Goal: Information Seeking & Learning: Learn about a topic

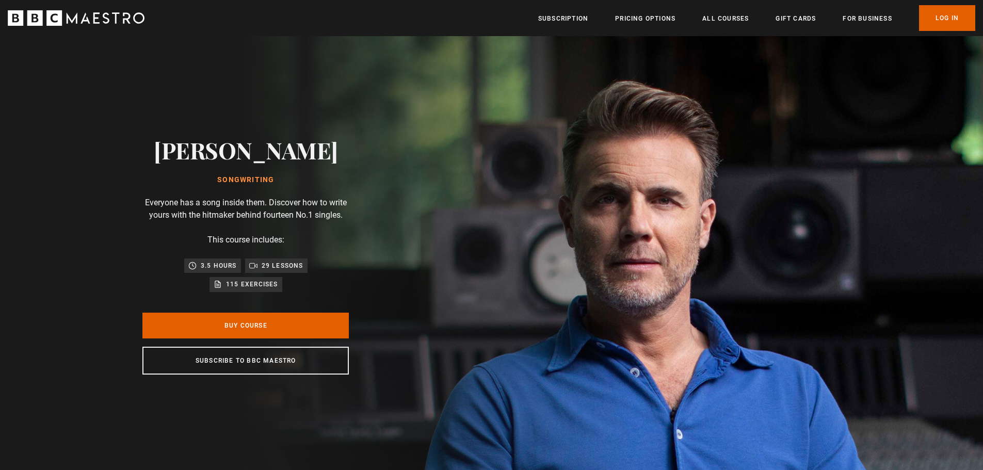
click at [948, 8] on link "Log In" at bounding box center [947, 18] width 56 height 26
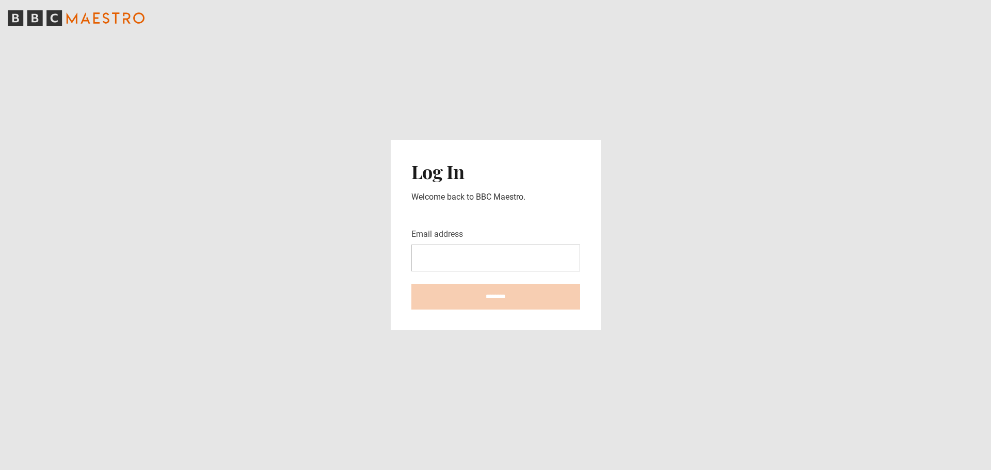
type input "**********"
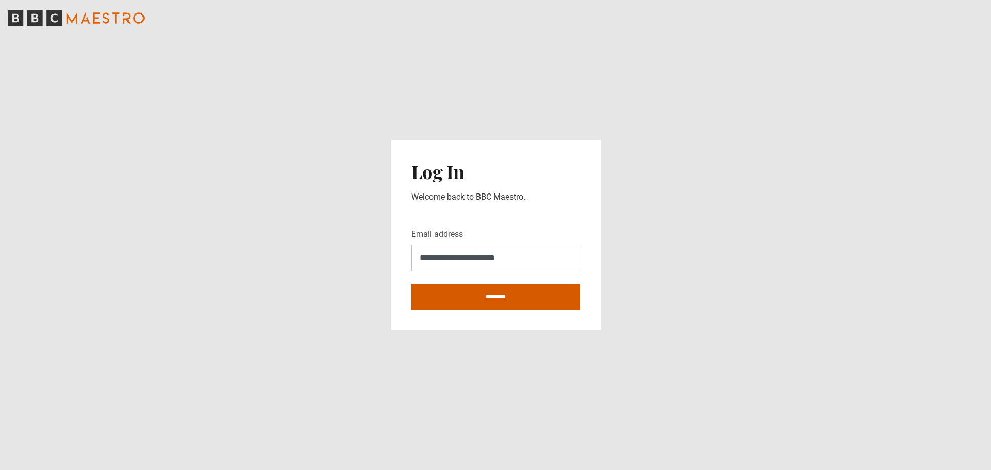
click at [506, 296] on input "********" at bounding box center [495, 297] width 169 height 26
type input "**********"
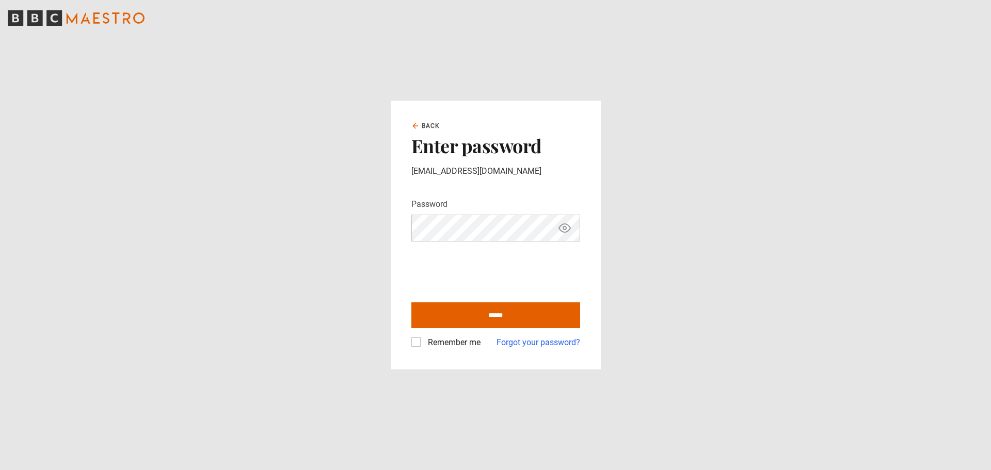
click at [564, 231] on icon "Show password" at bounding box center [564, 228] width 12 height 12
click at [479, 318] on input "******" at bounding box center [495, 315] width 169 height 26
type input "**********"
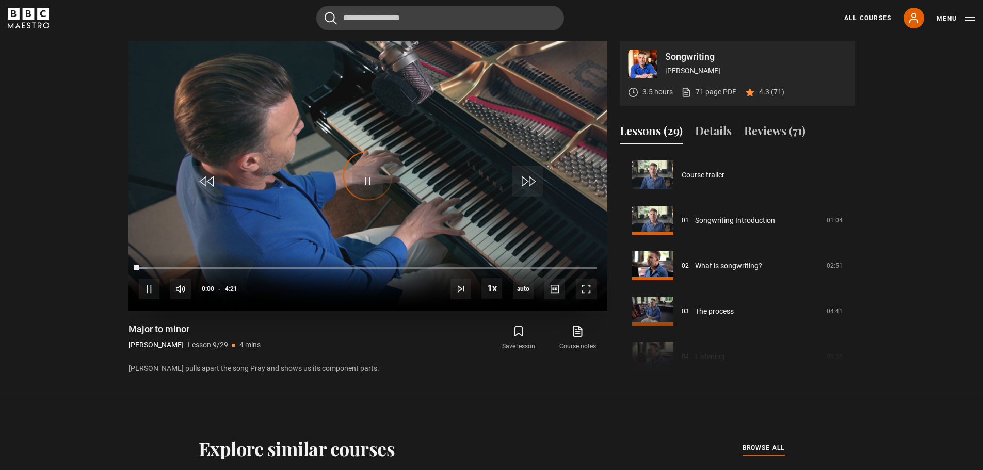
scroll to position [363, 0]
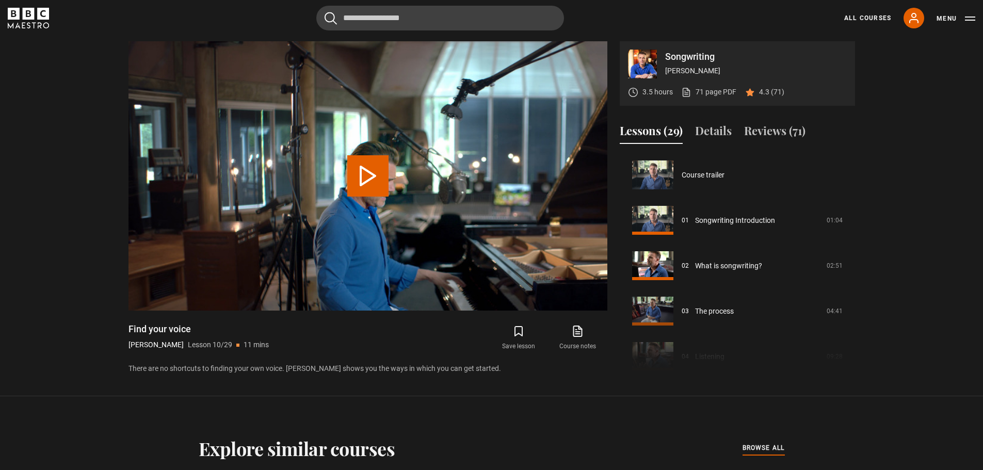
scroll to position [409, 0]
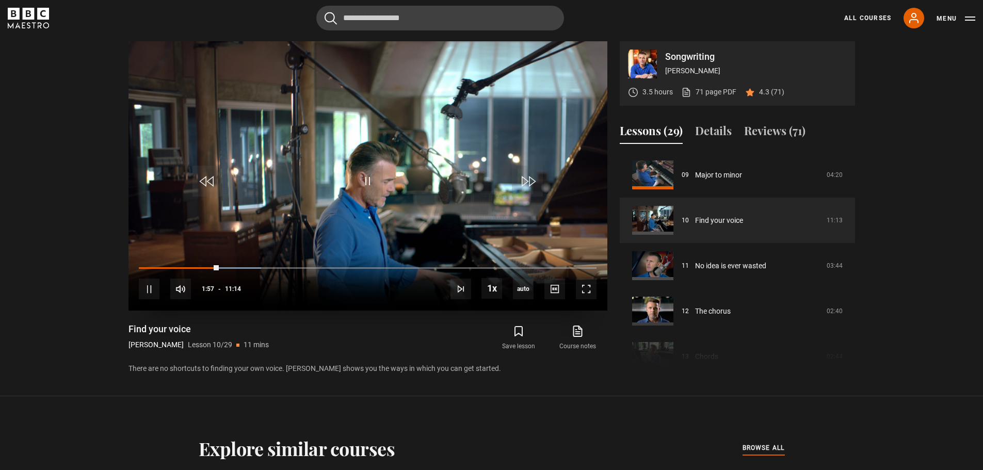
click at [206, 266] on div "10s Skip Back 10 seconds Pause 10s Skip Forward 10 seconds Loaded : 26.71% 01:4…" at bounding box center [367, 281] width 479 height 57
click at [208, 266] on div "10s Skip Back 10 seconds Pause 10s Skip Forward 10 seconds Loaded : 26.71% 01:4…" at bounding box center [367, 281] width 479 height 57
click at [214, 267] on div "01:51" at bounding box center [176, 267] width 75 height 3
drag, startPoint x: 214, startPoint y: 267, endPoint x: 205, endPoint y: 270, distance: 8.8
click at [205, 269] on div "01:38" at bounding box center [173, 267] width 68 height 3
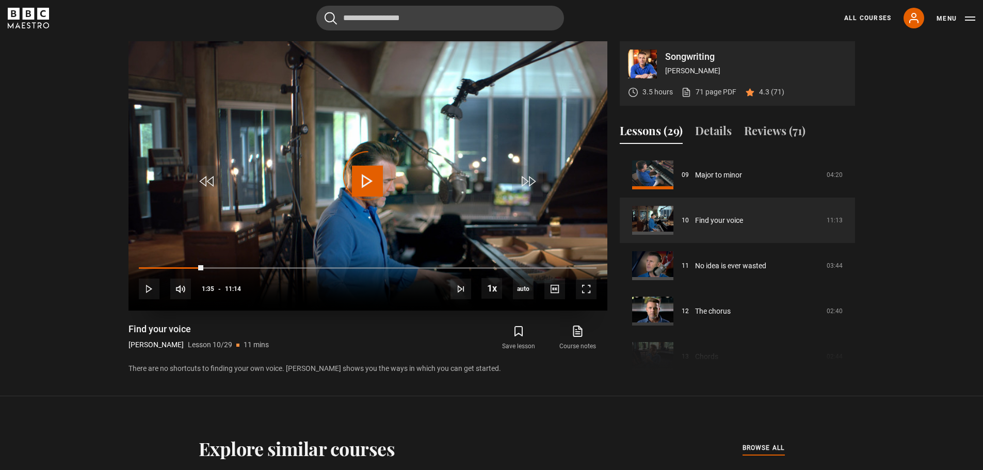
drag, startPoint x: 205, startPoint y: 270, endPoint x: 198, endPoint y: 271, distance: 7.8
click at [198, 271] on div "10s Skip Back 10 seconds Play 10s Skip Forward 10 seconds Loaded : 0.00% 01:33 …" at bounding box center [367, 281] width 479 height 57
drag, startPoint x: 279, startPoint y: 268, endPoint x: 267, endPoint y: 269, distance: 11.4
click at [267, 269] on div "03:10" at bounding box center [204, 267] width 130 height 3
drag, startPoint x: 267, startPoint y: 269, endPoint x: 250, endPoint y: 268, distance: 17.6
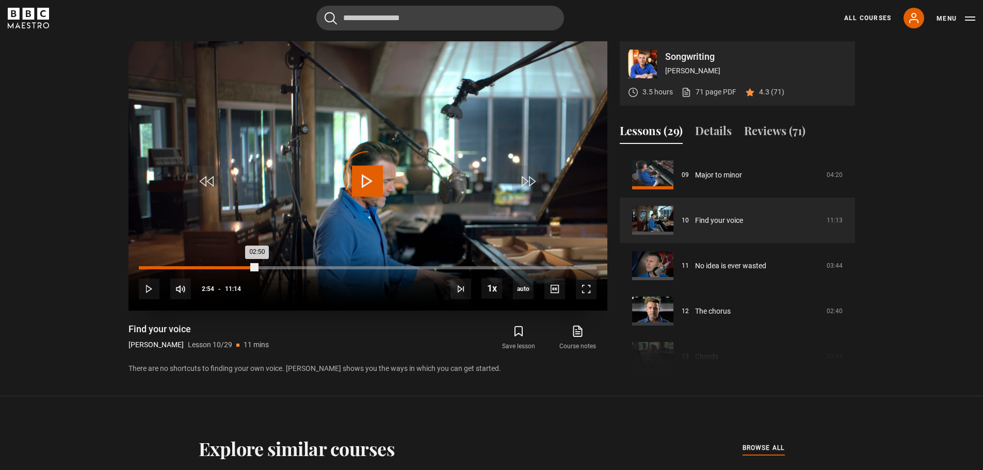
click at [250, 268] on div "02:50" at bounding box center [198, 267] width 118 height 3
drag, startPoint x: 248, startPoint y: 265, endPoint x: 233, endPoint y: 266, distance: 15.5
click at [234, 266] on div "10s Skip Back 10 seconds Play 10s Skip Forward 10 seconds Loaded : 0.00% 02:32 …" at bounding box center [367, 281] width 479 height 57
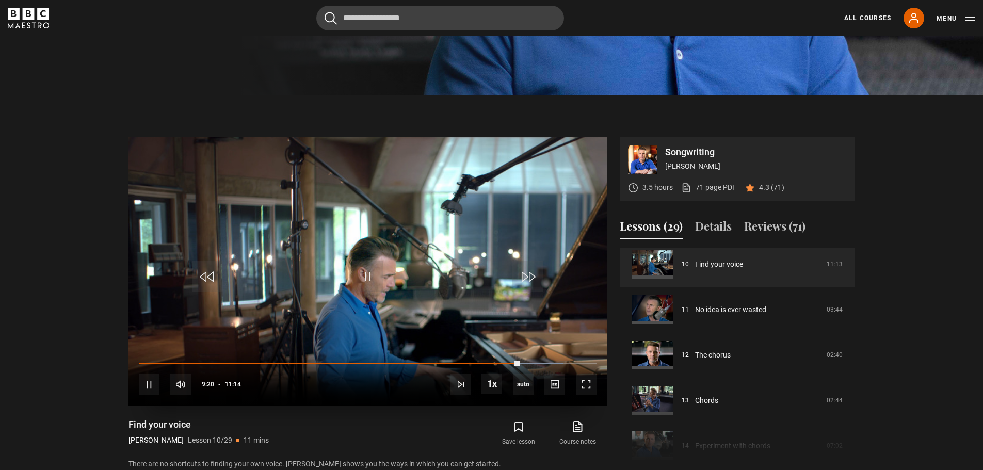
scroll to position [424, 0]
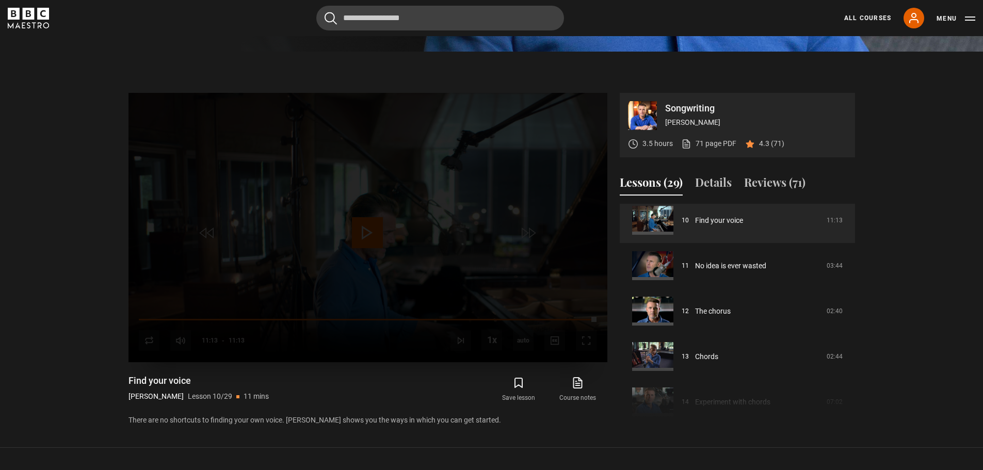
click at [533, 317] on div "Lesson Completed Up next No idea is ever wasted Cancel Do you want to save this…" at bounding box center [367, 227] width 479 height 269
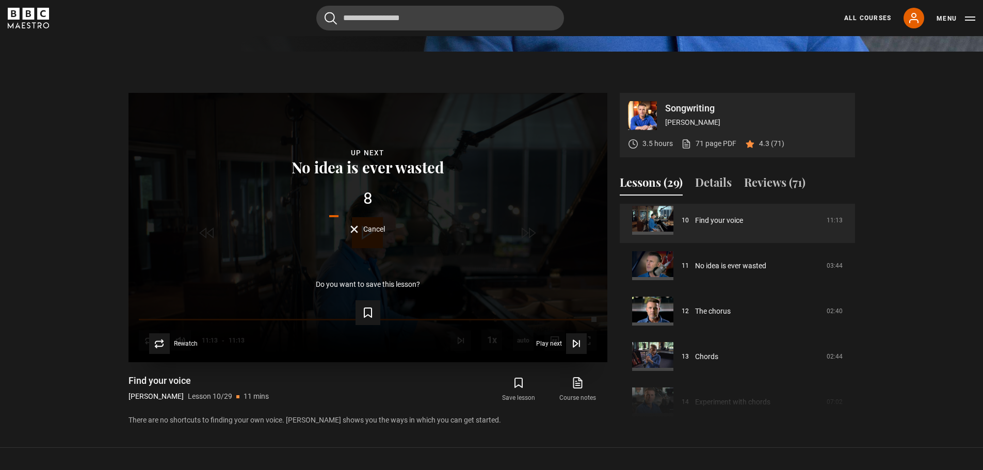
drag, startPoint x: 575, startPoint y: 320, endPoint x: 560, endPoint y: 320, distance: 15.5
click at [552, 320] on form "Save lesson" at bounding box center [368, 310] width 446 height 29
drag, startPoint x: 587, startPoint y: 318, endPoint x: 473, endPoint y: 316, distance: 114.6
click at [543, 325] on div "Lesson Completed Up next No idea is ever wasted 8 Cancel Do you want to save th…" at bounding box center [367, 227] width 479 height 269
click at [161, 344] on icon "Video Player" at bounding box center [159, 344] width 10 height 10
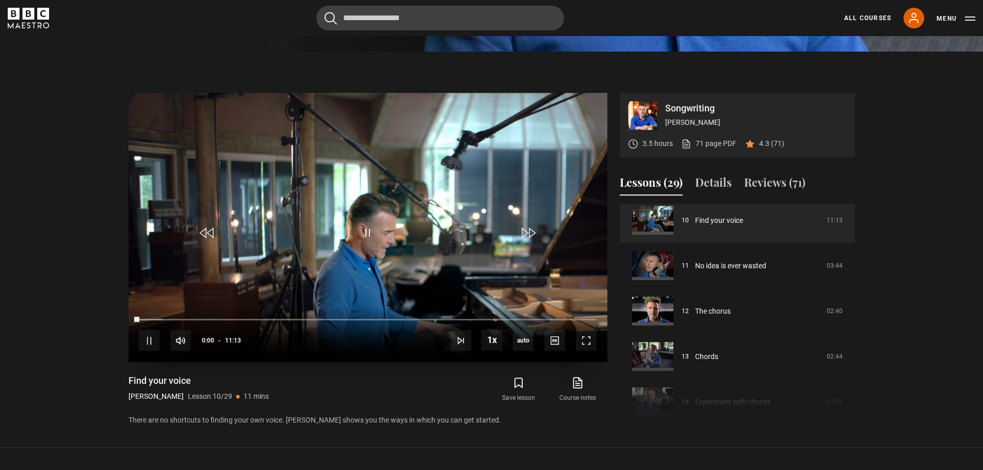
click at [555, 315] on div "10s Skip Back 10 seconds Pause 10s Skip Forward 10 seconds Loaded : 5.20% 10:31…" at bounding box center [367, 333] width 479 height 57
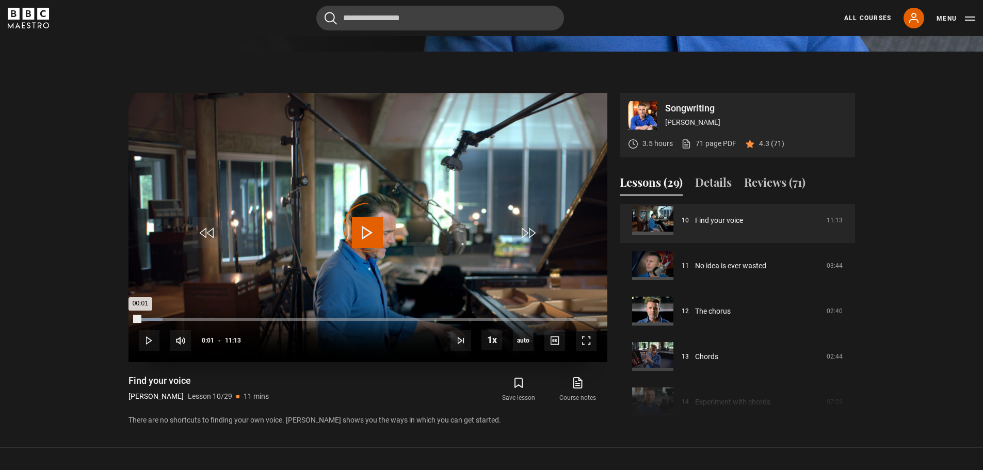
click at [549, 320] on div "10:03" at bounding box center [550, 319] width 2 height 3
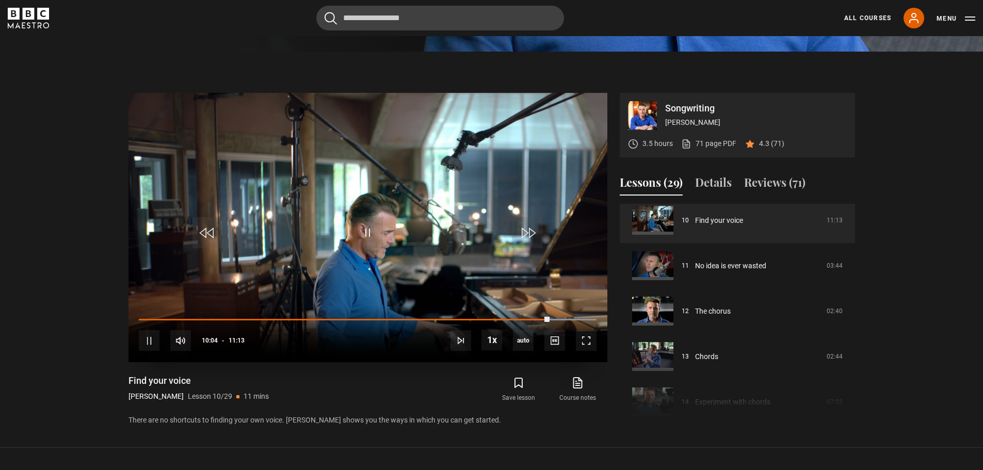
click at [525, 321] on div "10s Skip Back 10 seconds Pause 10s Skip Forward 10 seconds Loaded : 98.73% 09:2…" at bounding box center [367, 333] width 479 height 57
click at [522, 318] on div "10s Skip Back 10 seconds Pause 10s Skip Forward 10 seconds Loaded : 98.73% 09:2…" at bounding box center [367, 333] width 479 height 57
click at [522, 318] on div "Loaded : 99.47% 09:24 10:05" at bounding box center [367, 319] width 457 height 3
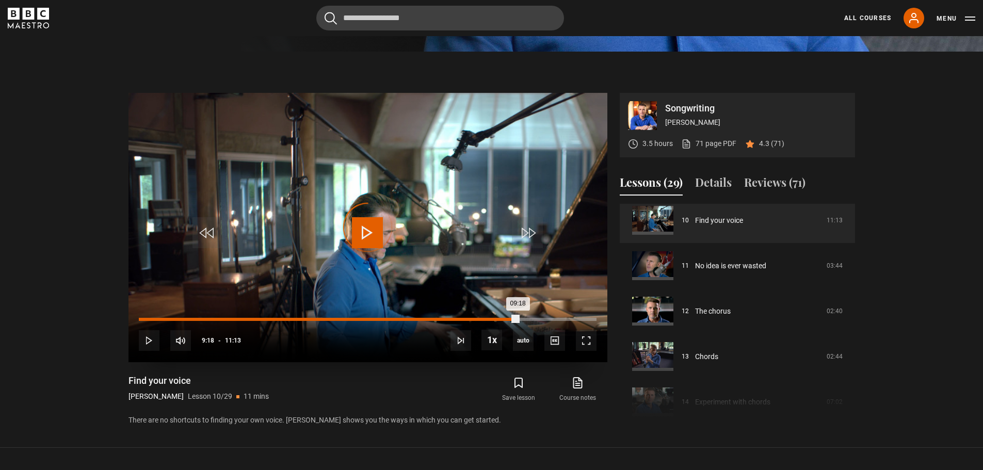
drag, startPoint x: 518, startPoint y: 319, endPoint x: 501, endPoint y: 319, distance: 16.5
click at [501, 319] on div "09:18" at bounding box center [328, 319] width 379 height 3
click at [499, 319] on div "08:52" at bounding box center [320, 319] width 362 height 3
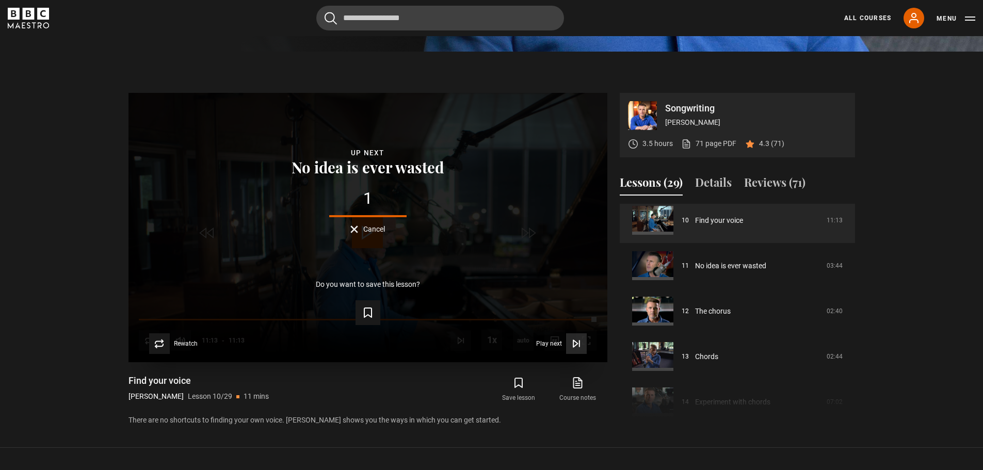
click at [576, 345] on icon "Video Player" at bounding box center [575, 343] width 4 height 7
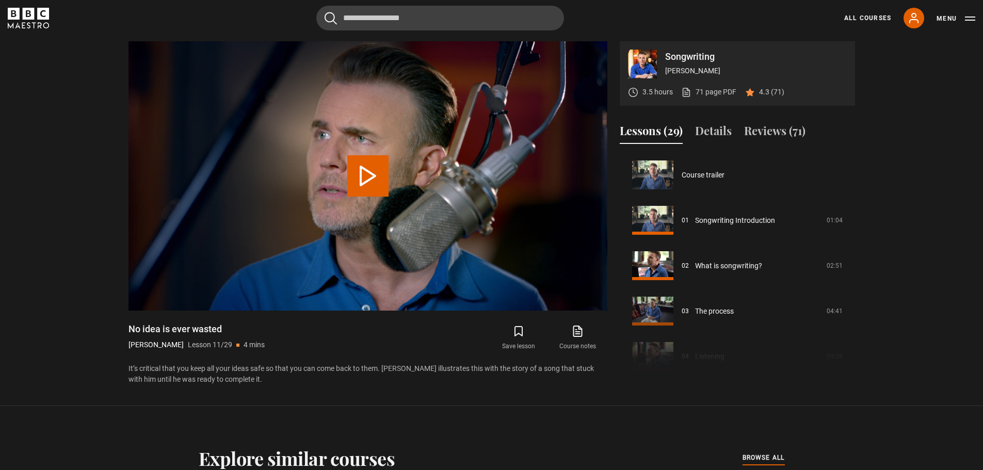
scroll to position [454, 0]
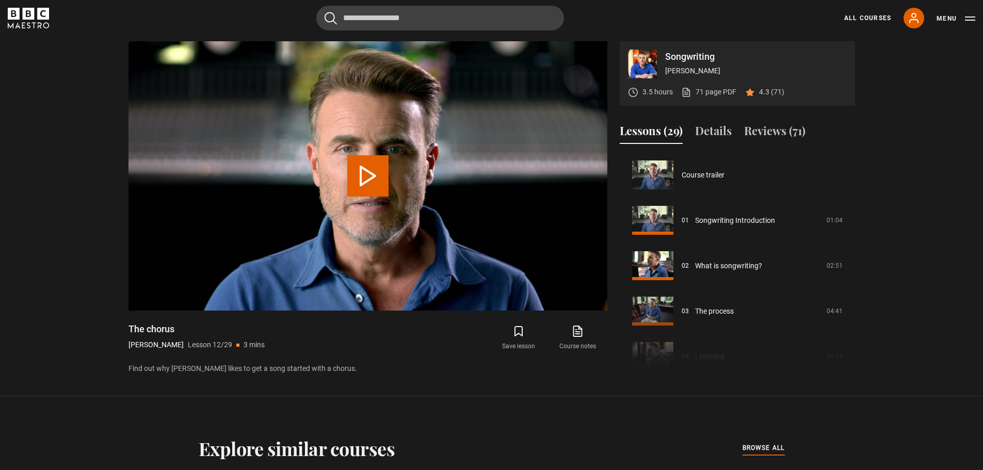
scroll to position [500, 0]
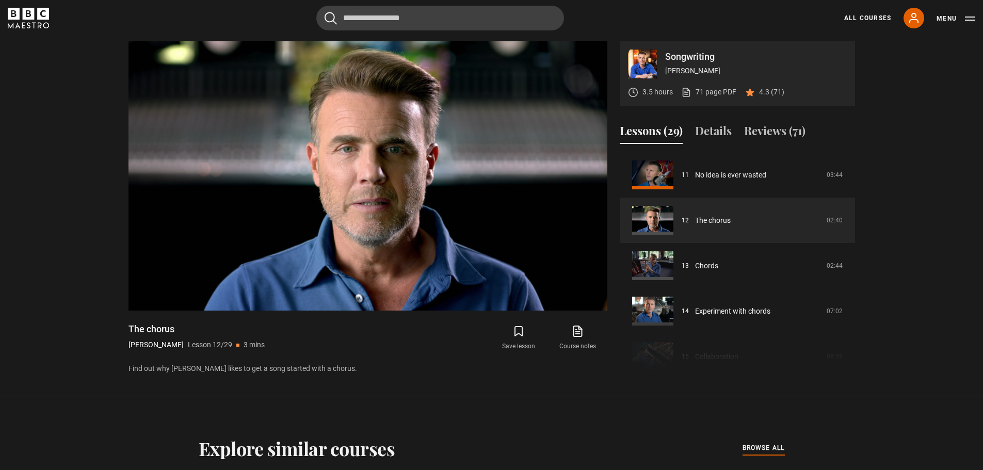
click at [757, 11] on div "Cancel Courses Previous courses Next courses [PERSON_NAME] Writing 12 Related L…" at bounding box center [492, 18] width 968 height 25
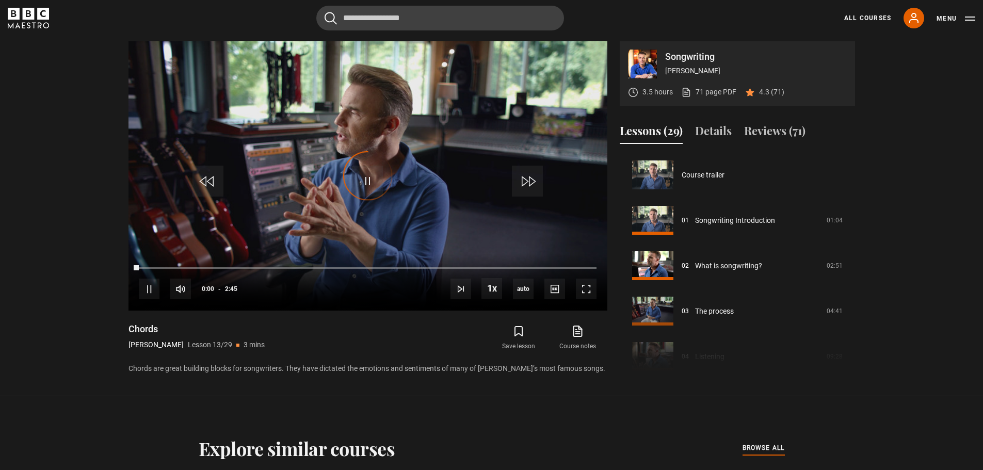
scroll to position [545, 0]
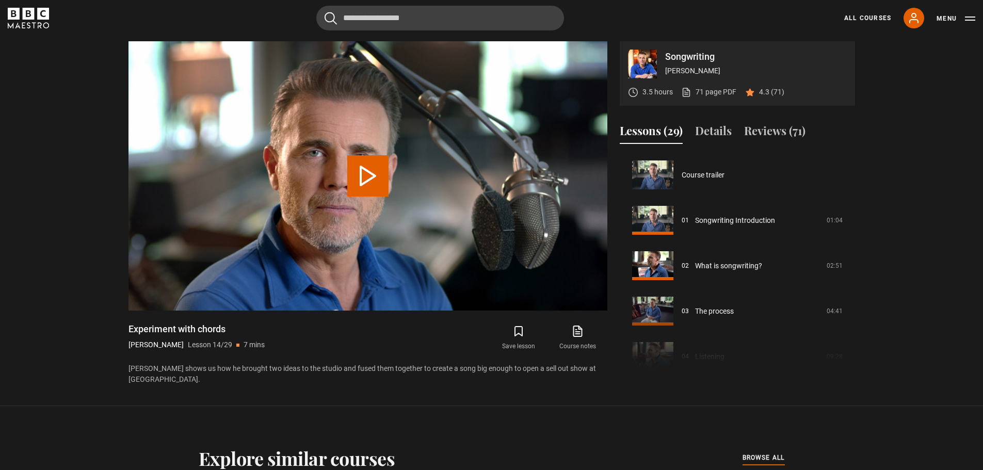
scroll to position [590, 0]
